Goal: Transaction & Acquisition: Purchase product/service

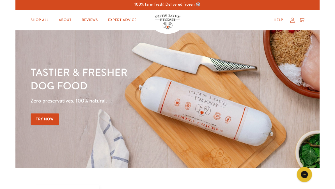
scroll to position [9, 0]
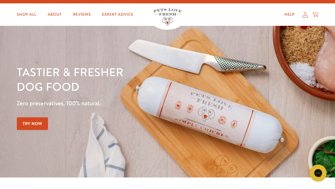
click at [29, 122] on link "Try Now" at bounding box center [32, 123] width 31 height 13
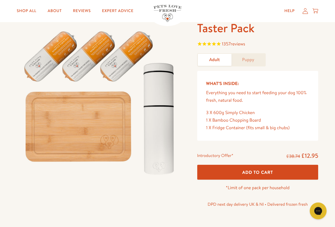
scroll to position [32, 0]
click at [253, 57] on link "Puppy" at bounding box center [248, 60] width 34 height 12
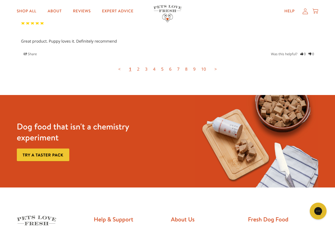
scroll to position [1647, 0]
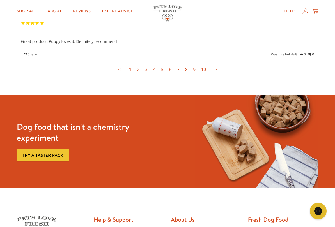
click at [39, 149] on link "Try a taster pack" at bounding box center [43, 155] width 52 height 13
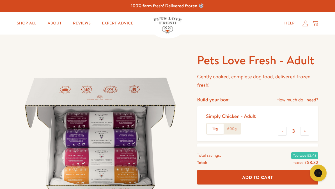
click at [214, 128] on label "1kg" at bounding box center [215, 128] width 17 height 11
click at [0, 0] on input "1kg" at bounding box center [0, 0] width 0 height 0
click at [293, 96] on link "How much do I need?" at bounding box center [297, 100] width 42 height 8
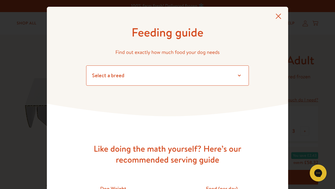
click at [106, 79] on select "Select a breed Affenpinscher Afghan hound Airedale terrier Akita Alaskan Malamu…" at bounding box center [167, 75] width 163 height 20
click at [101, 76] on select "Select a breed Affenpinscher Afghan hound Airedale terrier Akita Alaskan Malamu…" at bounding box center [167, 75] width 163 height 20
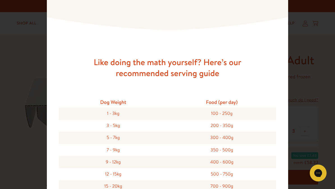
scroll to position [87, 0]
click at [212, 112] on div "100 - 250g" at bounding box center [221, 113] width 108 height 12
click at [230, 111] on div "100 - 250g" at bounding box center [221, 113] width 108 height 12
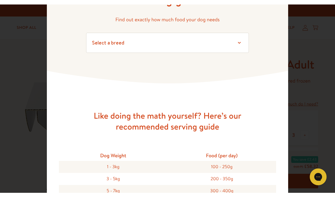
scroll to position [37, 0]
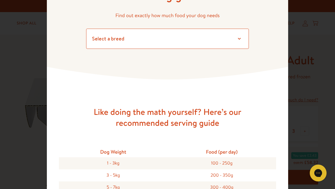
click at [236, 38] on select "Select a breed Affenpinscher Afghan hound Airedale terrier Akita Alaskan Malamu…" at bounding box center [167, 39] width 163 height 20
select select "3"
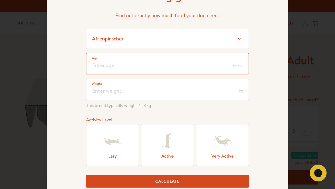
click at [107, 68] on input "number" at bounding box center [167, 63] width 163 height 21
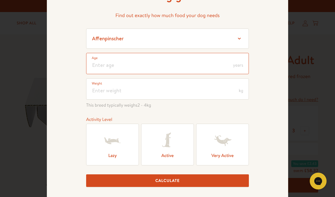
type input "2"
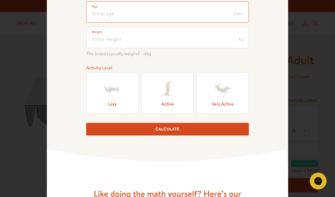
scroll to position [88, 0]
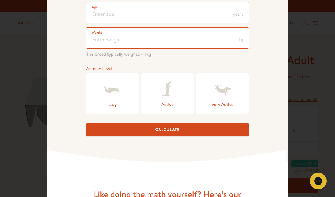
click at [105, 42] on input "number" at bounding box center [167, 37] width 163 height 21
type input "1"
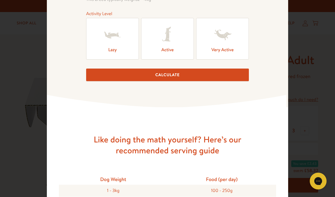
scroll to position [147, 0]
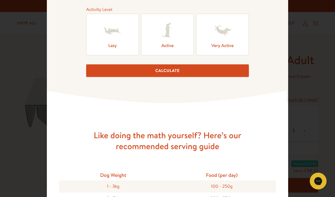
click at [171, 45] on label "Active" at bounding box center [167, 35] width 53 height 42
click at [0, 0] on input "Active" at bounding box center [0, 0] width 0 height 0
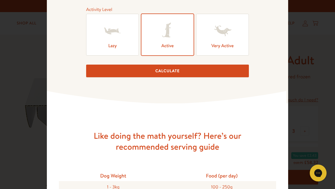
click at [165, 73] on button "Calculate" at bounding box center [167, 70] width 163 height 13
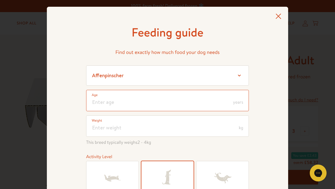
scroll to position [0, 0]
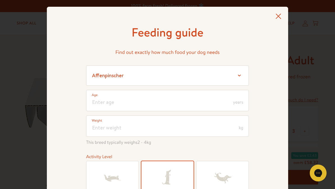
click at [281, 17] on icon at bounding box center [278, 16] width 6 height 6
